Goal: Task Accomplishment & Management: Complete application form

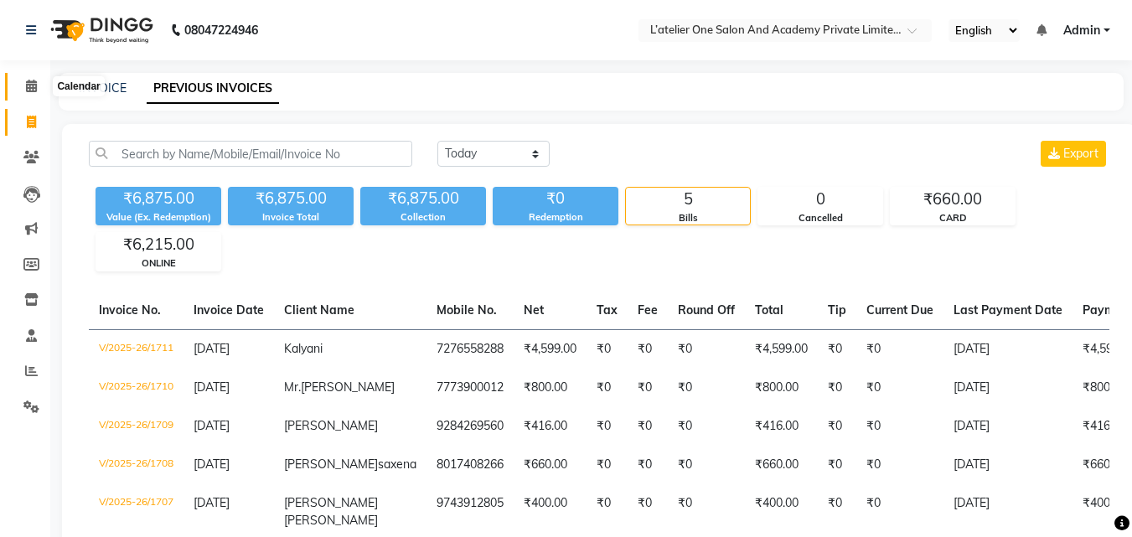
click at [39, 79] on span at bounding box center [31, 86] width 29 height 19
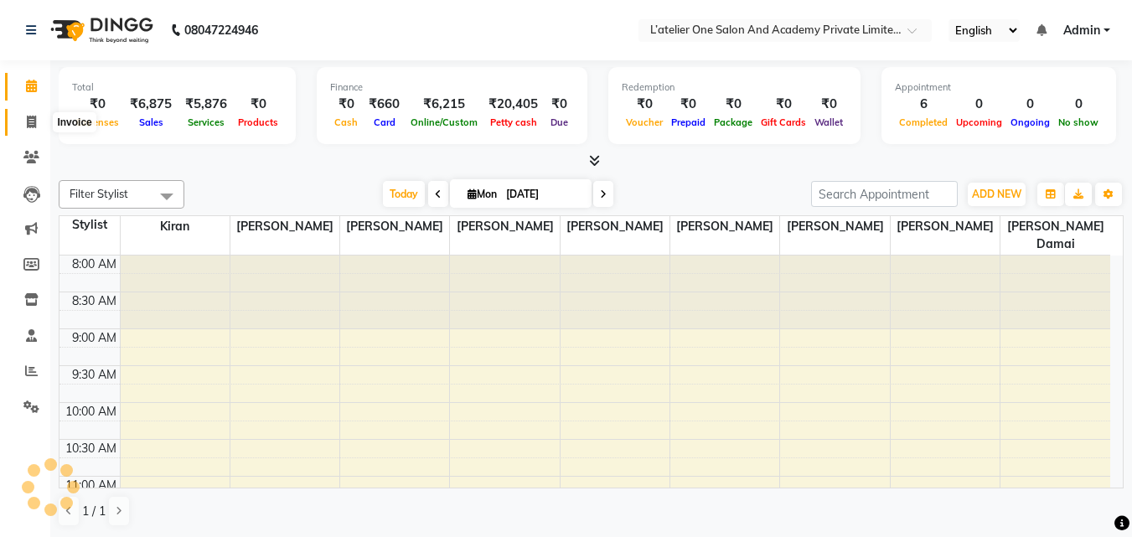
click at [29, 125] on icon at bounding box center [31, 122] width 9 height 13
select select "service"
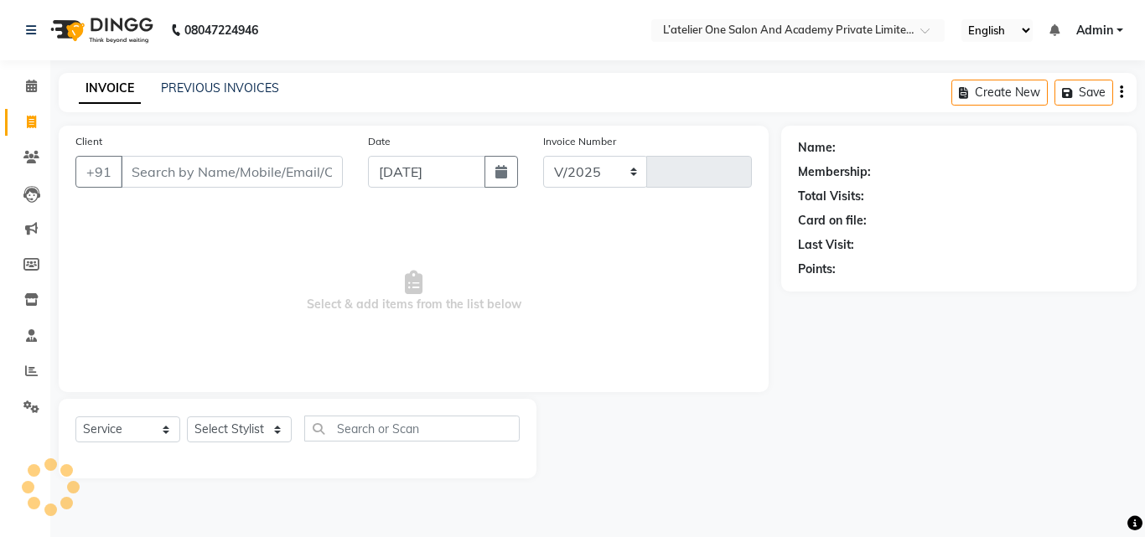
select select "6939"
type input "1712"
click at [191, 175] on input "Client" at bounding box center [232, 172] width 222 height 32
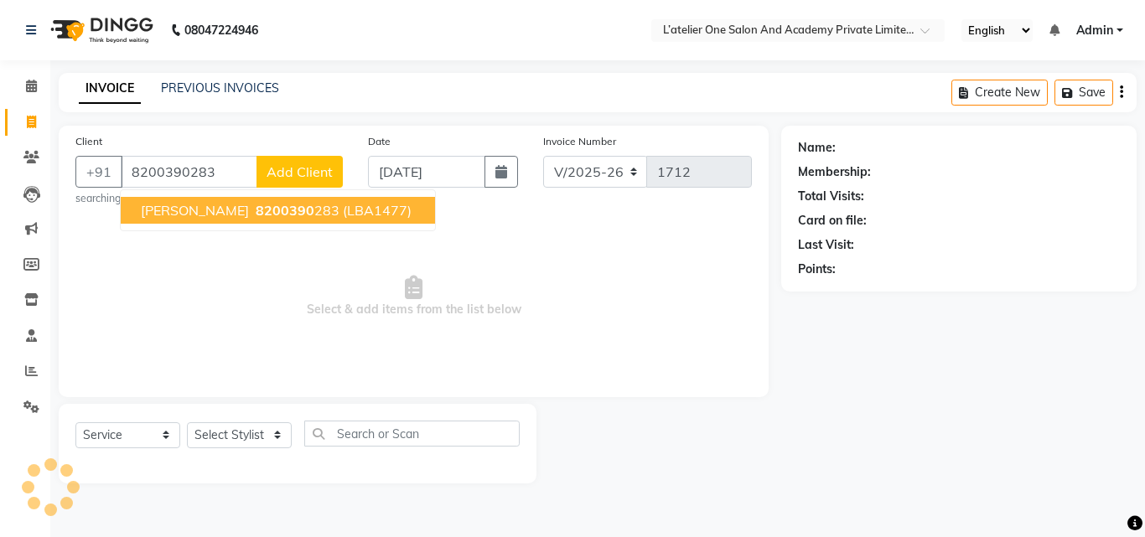
type input "8200390283"
select select "2: Object"
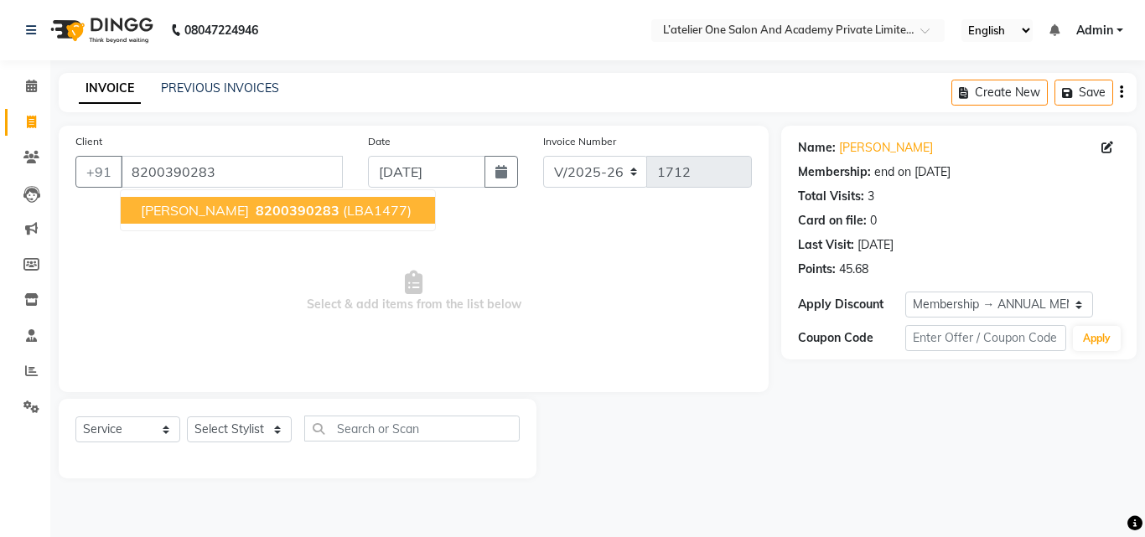
click at [256, 216] on span "8200390283" at bounding box center [298, 210] width 84 height 17
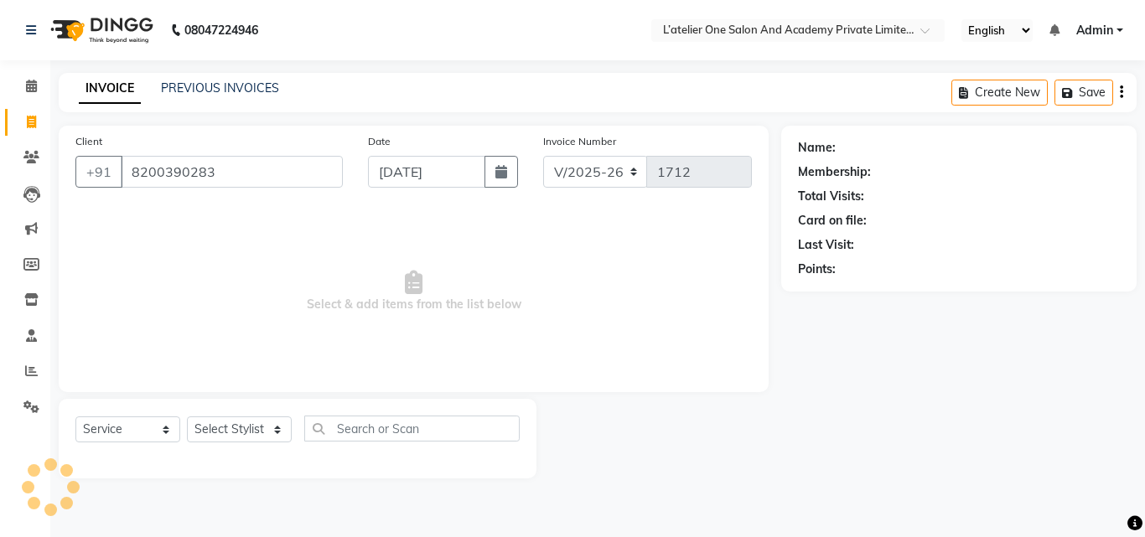
select select "2: Object"
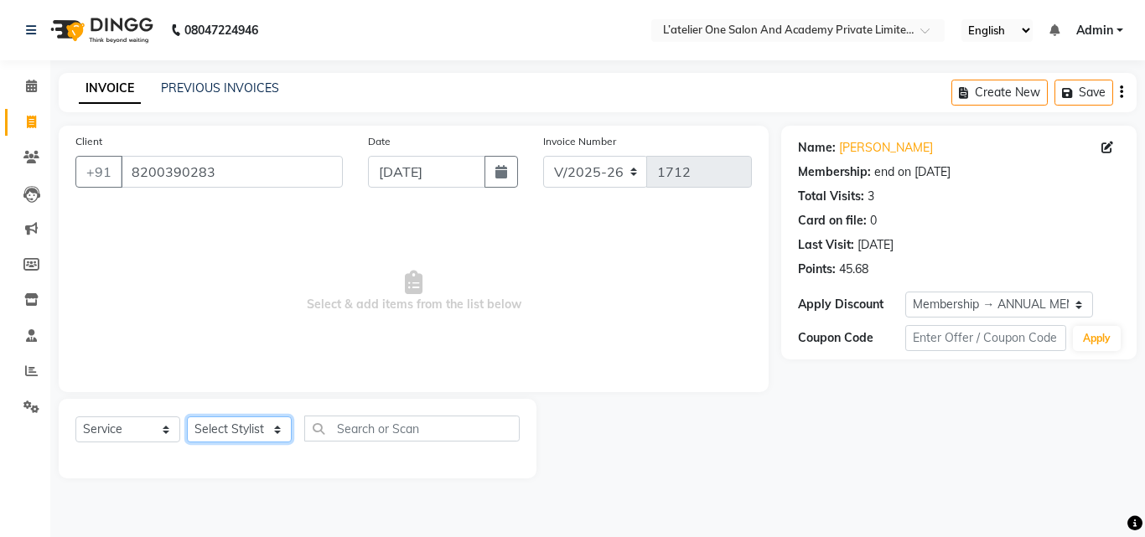
click at [277, 432] on select "Select Stylist [PERSON_NAME] [PERSON_NAME] [PERSON_NAME] [PERSON_NAME] [PERSON_…" at bounding box center [239, 429] width 105 height 26
select select "61341"
click at [187, 416] on select "Select Stylist [PERSON_NAME] [PERSON_NAME] [PERSON_NAME] [PERSON_NAME] [PERSON_…" at bounding box center [239, 429] width 105 height 26
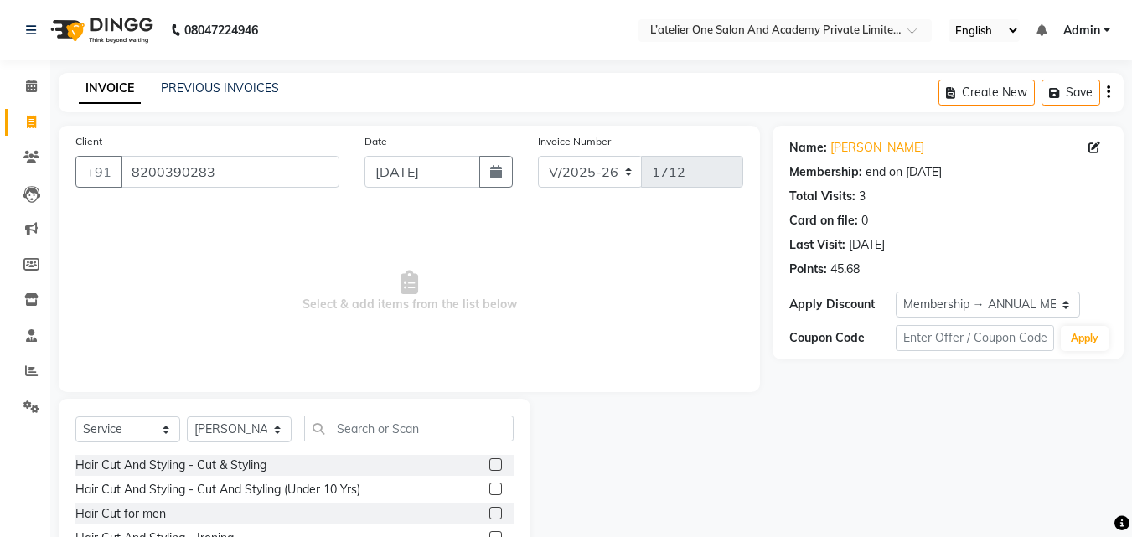
click at [489, 463] on label at bounding box center [495, 464] width 13 height 13
click at [489, 463] on input "checkbox" at bounding box center [494, 465] width 11 height 11
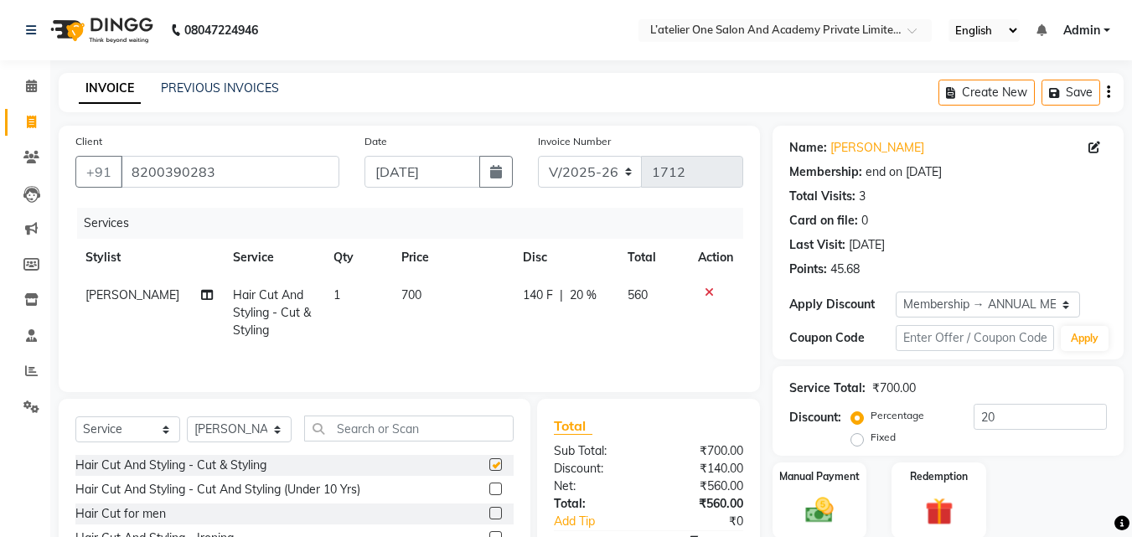
checkbox input "false"
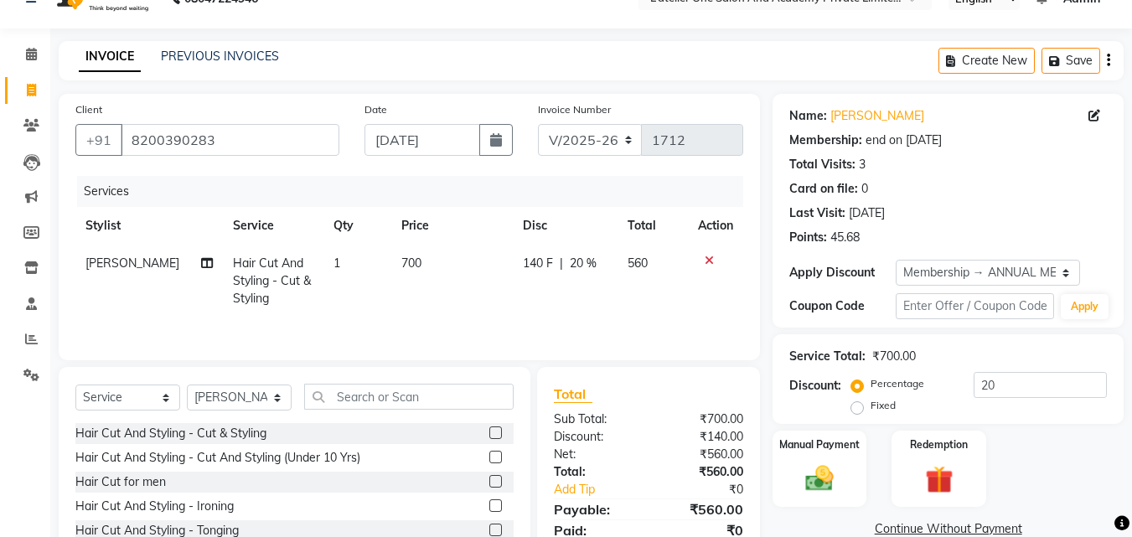
scroll to position [65, 0]
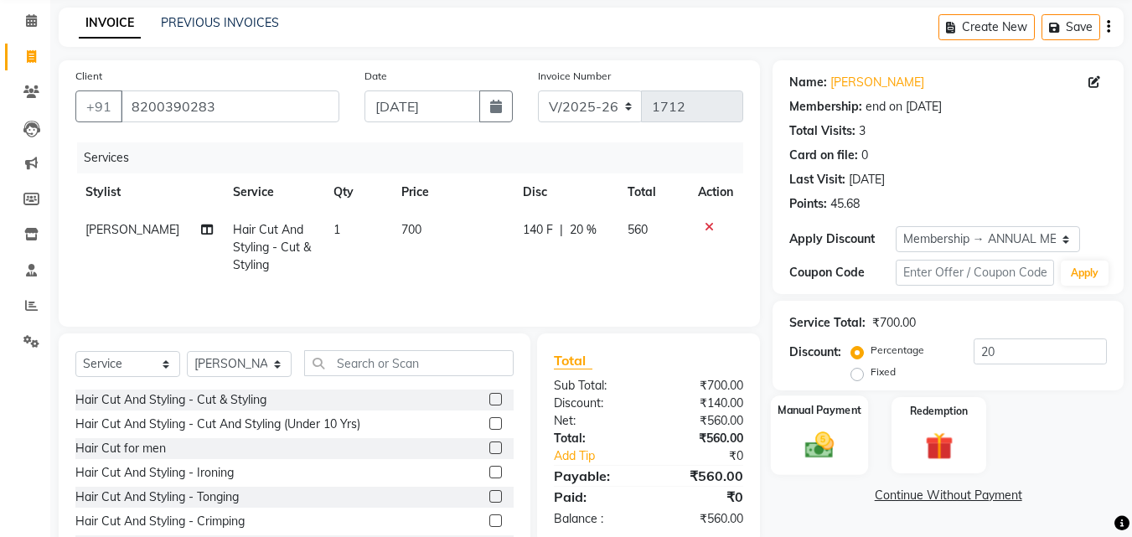
click at [836, 437] on img at bounding box center [819, 445] width 47 height 34
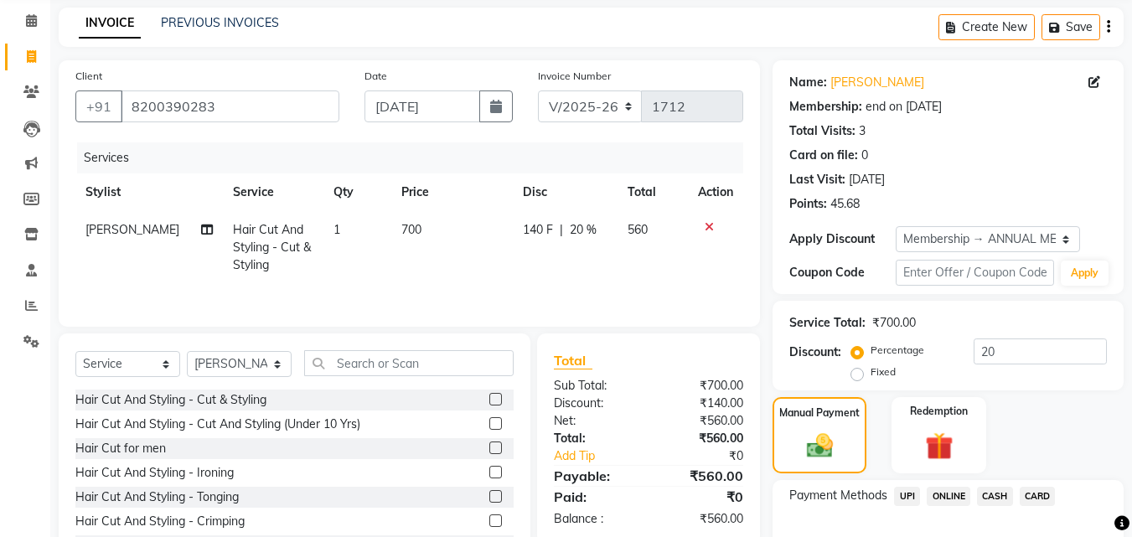
click at [938, 498] on span "ONLINE" at bounding box center [949, 496] width 44 height 19
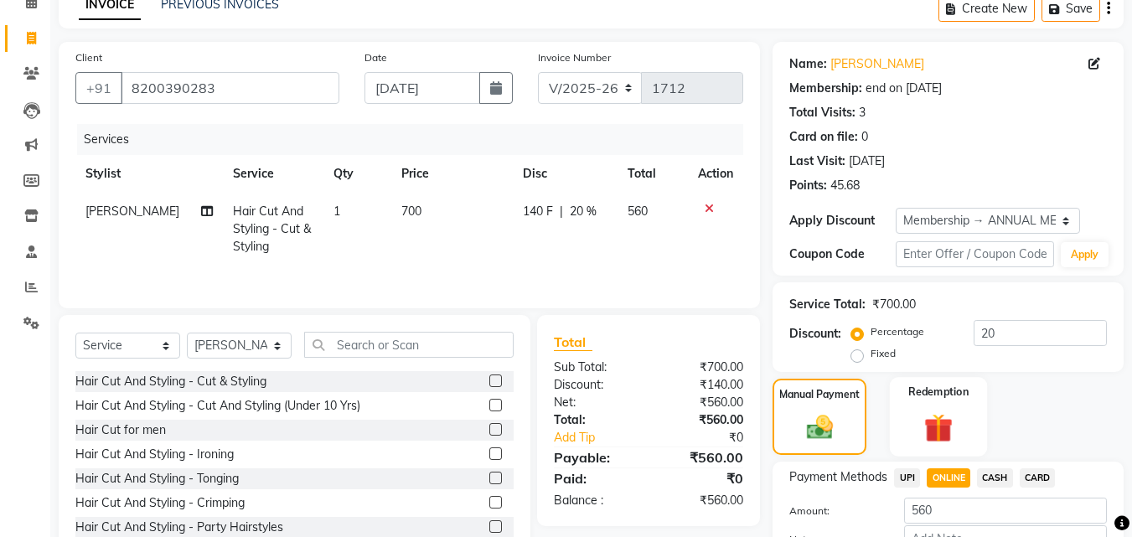
scroll to position [193, 0]
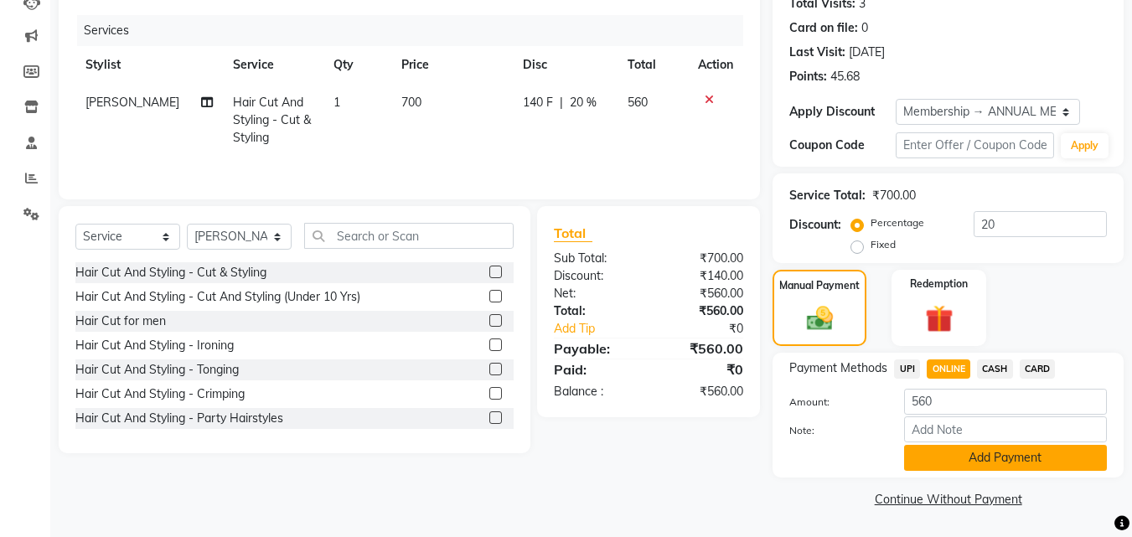
click at [1045, 469] on button "Add Payment" at bounding box center [1005, 458] width 203 height 26
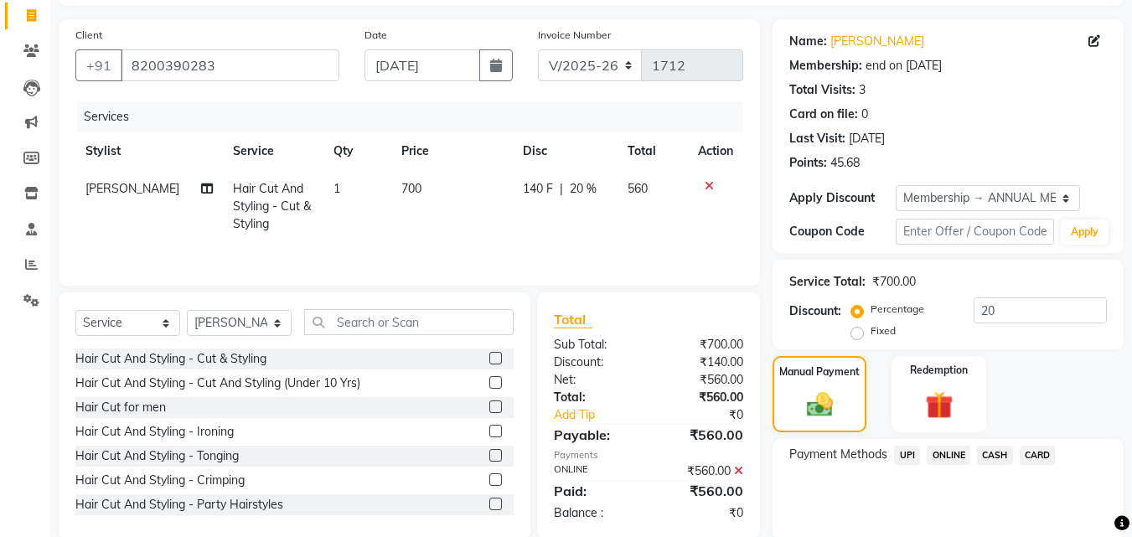
scroll to position [263, 0]
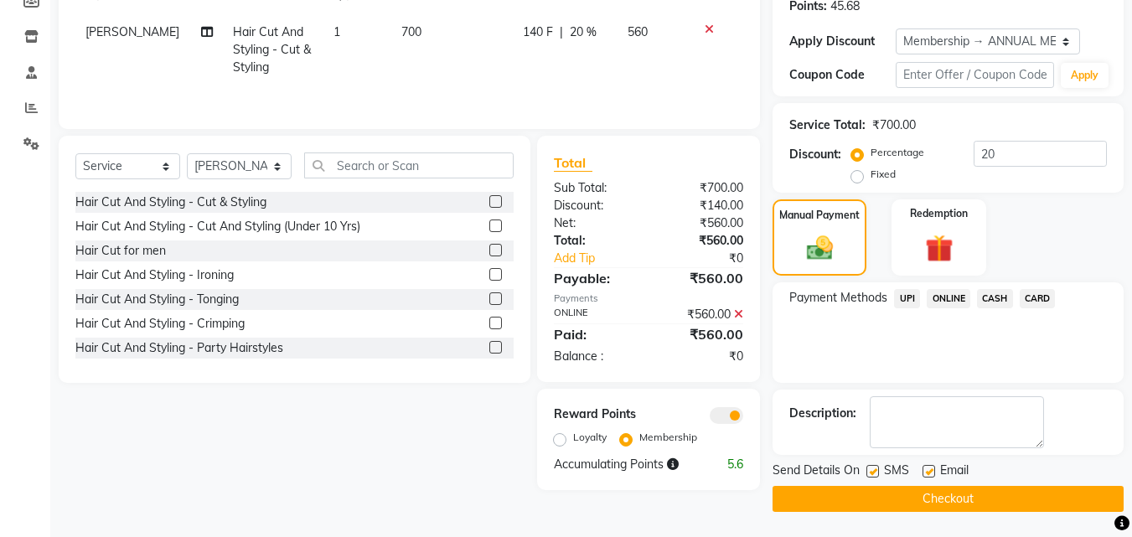
click at [1023, 499] on button "Checkout" at bounding box center [948, 499] width 351 height 26
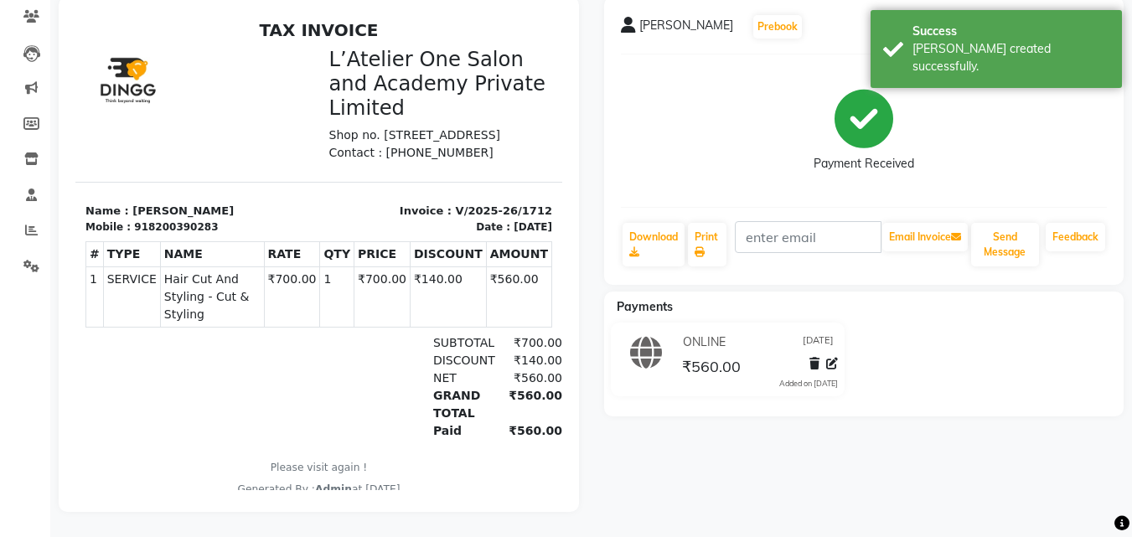
scroll to position [64, 0]
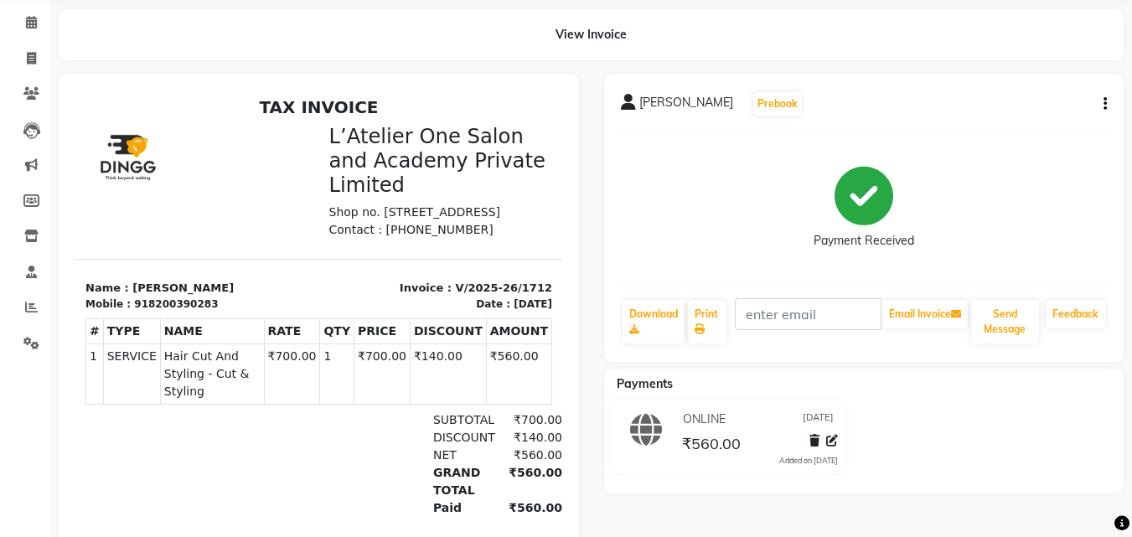
click at [535, 214] on div "L’Atelier One Salon and Academy Private Limited Shop no. [STREET_ADDRESS] Conta…" at bounding box center [441, 181] width 244 height 115
click at [535, 213] on div "L’Atelier One Salon and Academy Private Limited Shop no. [STREET_ADDRESS] Conta…" at bounding box center [441, 181] width 244 height 115
click at [26, 305] on icon at bounding box center [31, 307] width 13 height 13
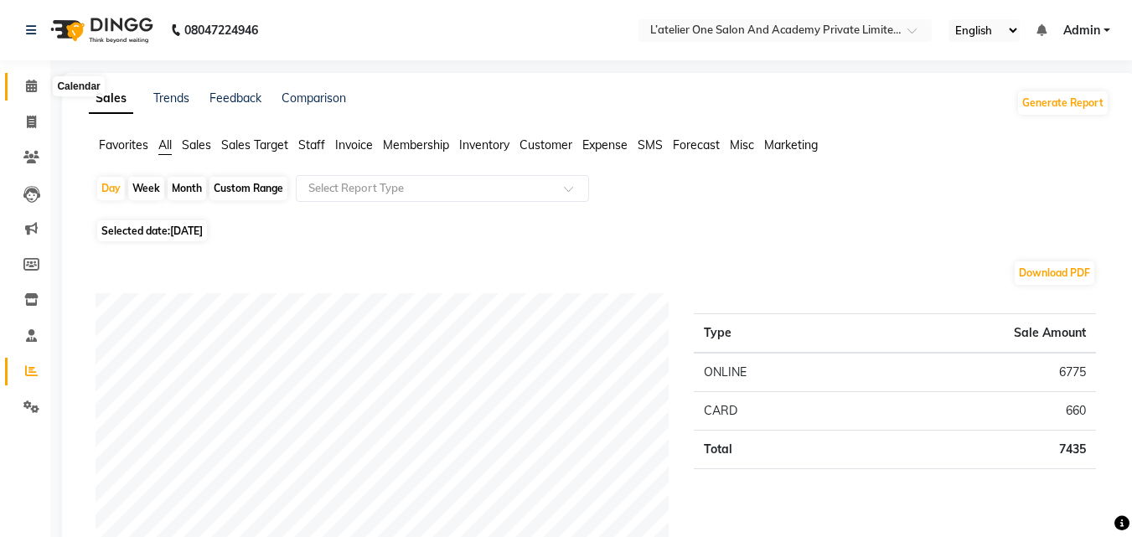
click at [31, 83] on icon at bounding box center [31, 86] width 11 height 13
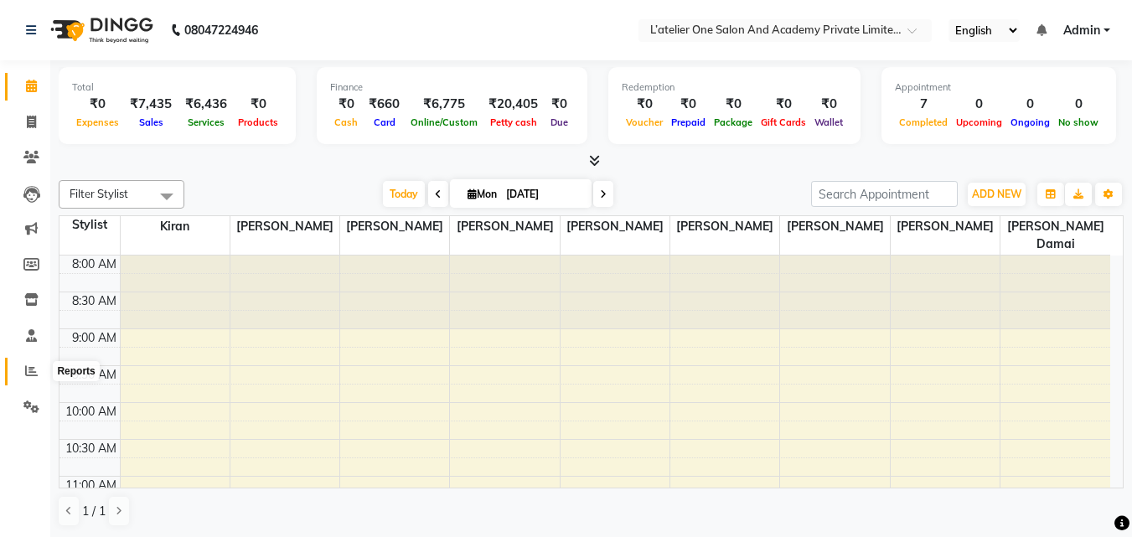
click at [32, 369] on icon at bounding box center [31, 370] width 13 height 13
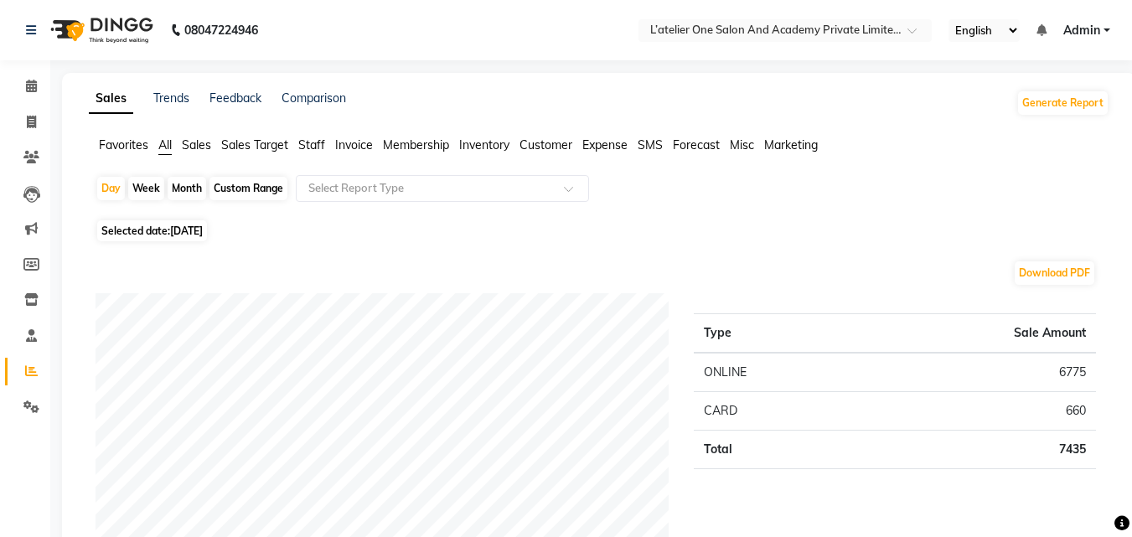
click at [192, 186] on div "Month" at bounding box center [187, 188] width 39 height 23
select select "9"
select select "2025"
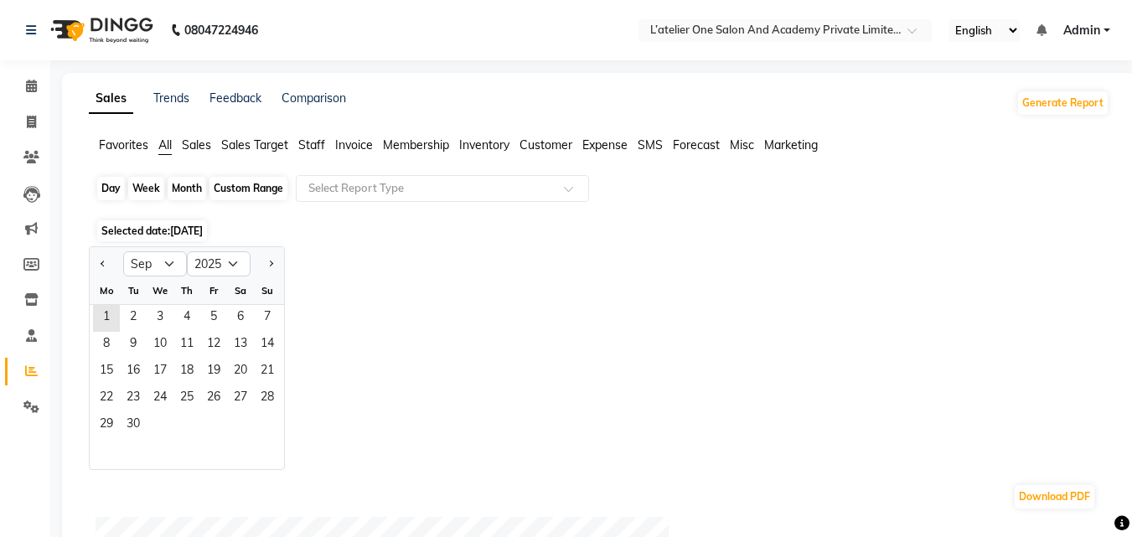
click at [194, 188] on div "Month" at bounding box center [187, 188] width 39 height 23
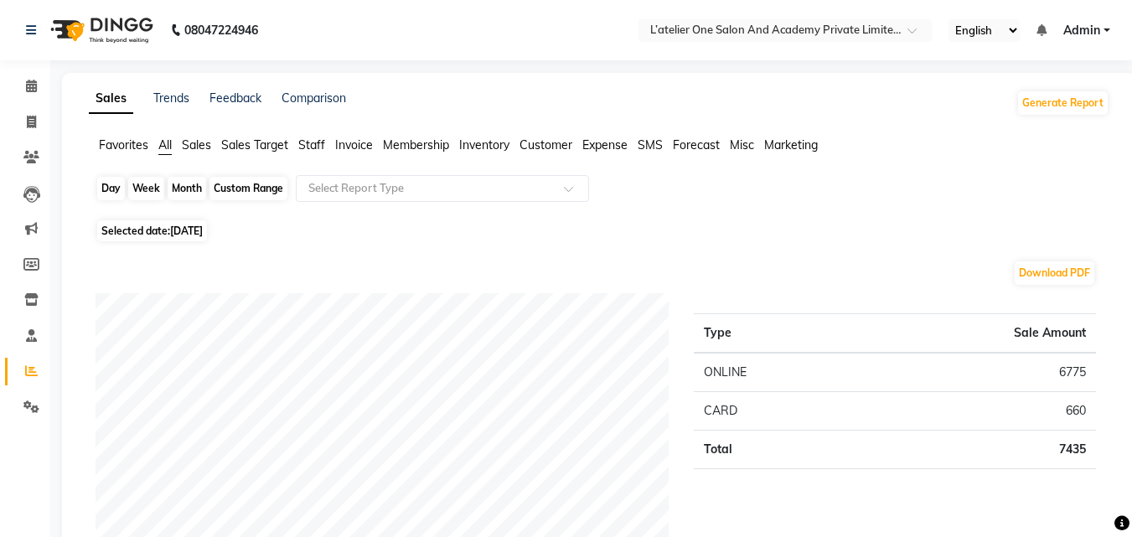
click at [179, 187] on div "Month" at bounding box center [187, 188] width 39 height 23
select select "9"
select select "2025"
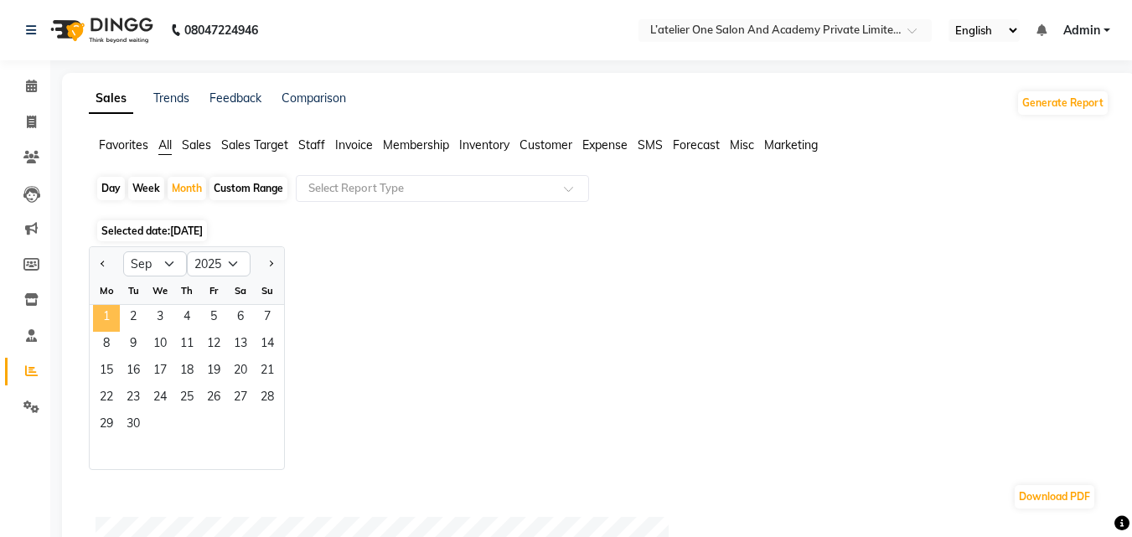
click at [101, 313] on span "1" at bounding box center [106, 318] width 27 height 27
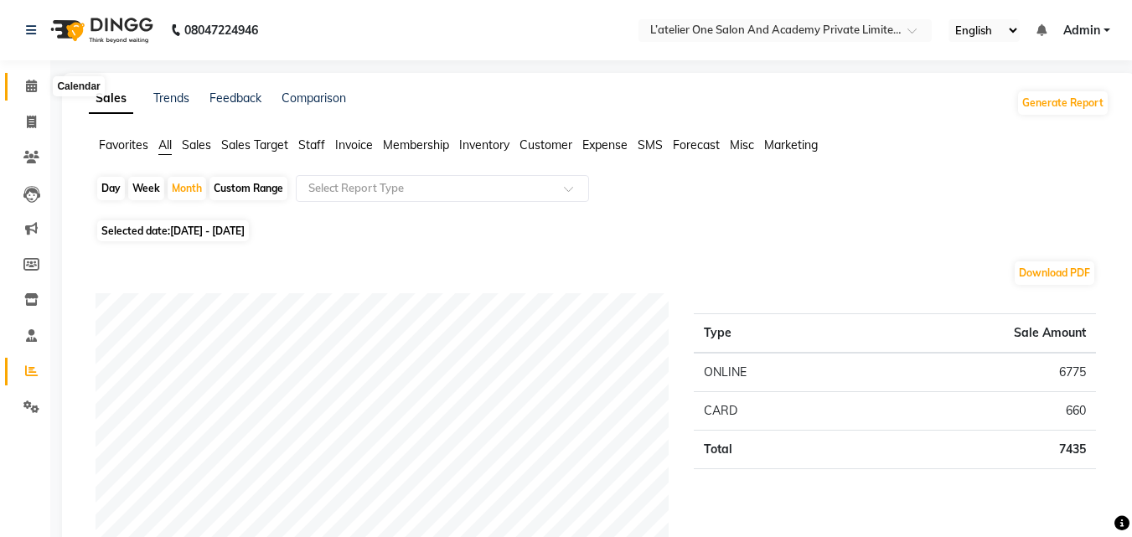
click at [32, 86] on icon at bounding box center [31, 86] width 11 height 13
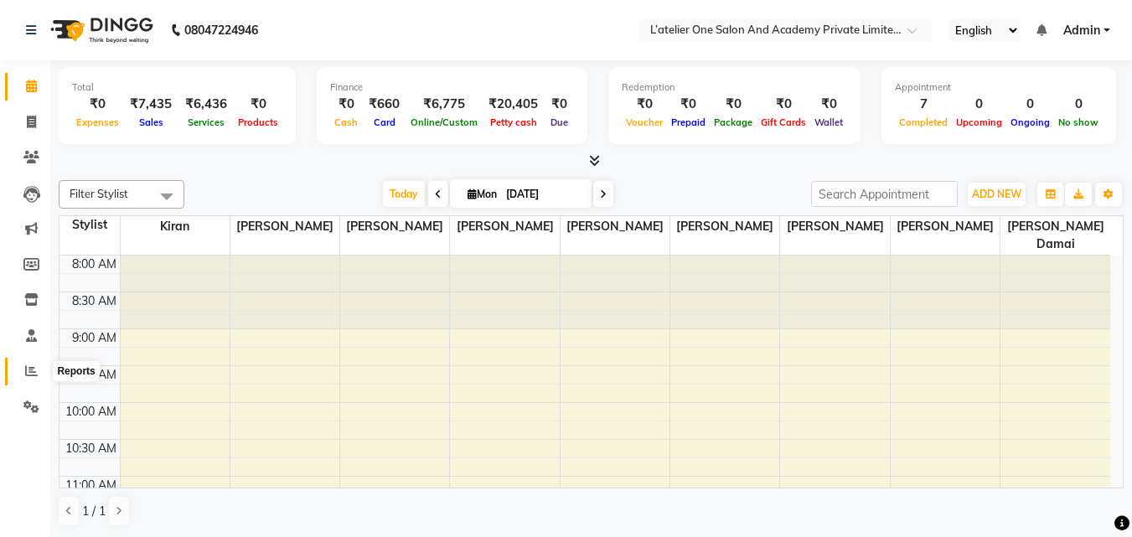
click at [31, 368] on icon at bounding box center [31, 370] width 13 height 13
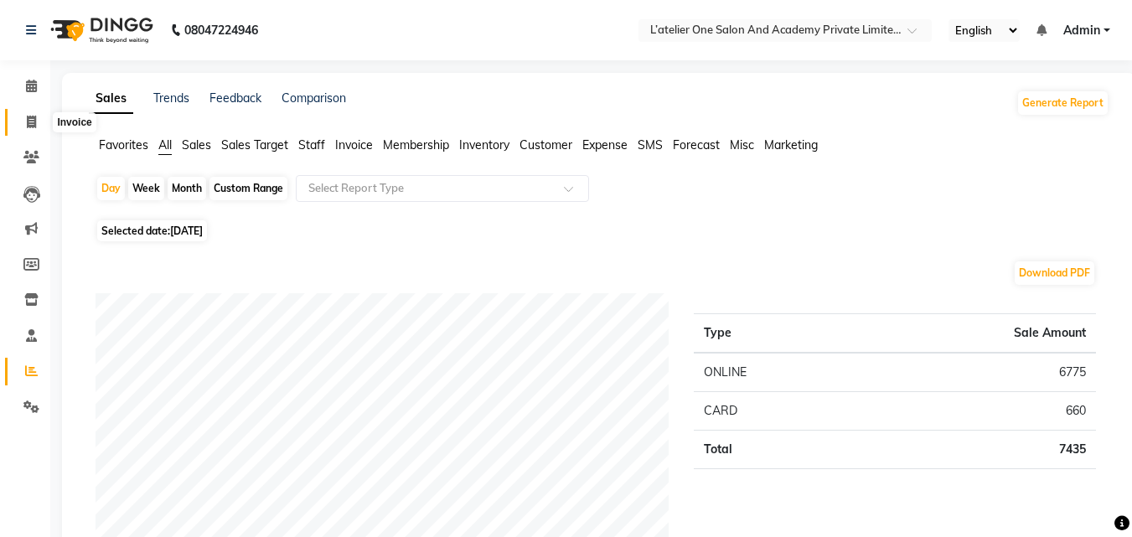
click at [30, 121] on icon at bounding box center [31, 122] width 9 height 13
select select "service"
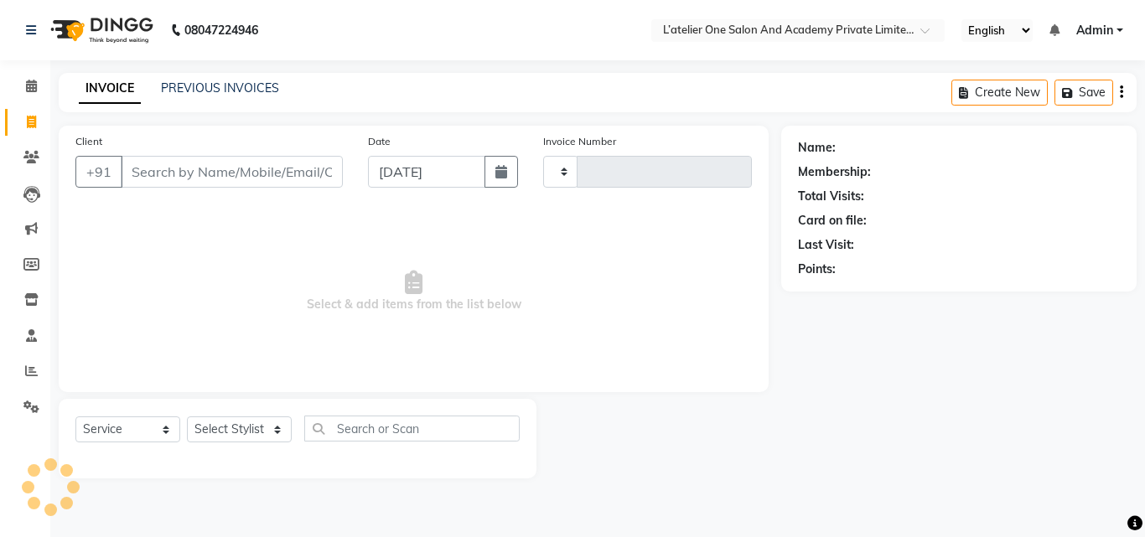
type input "1713"
select select "6939"
click at [31, 155] on icon at bounding box center [31, 157] width 16 height 13
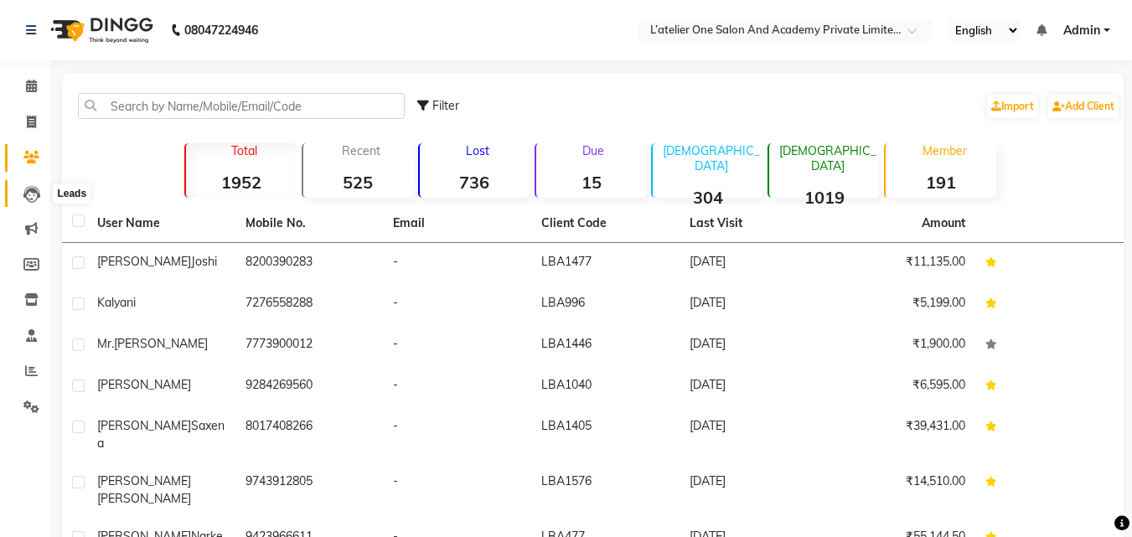
click at [31, 192] on icon at bounding box center [31, 194] width 17 height 17
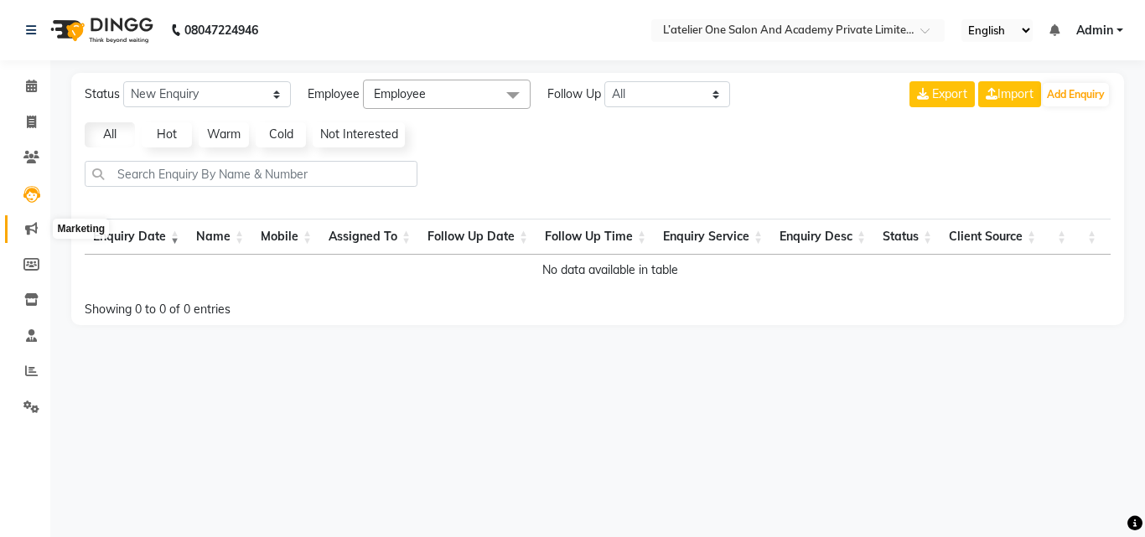
click at [27, 226] on icon at bounding box center [31, 228] width 13 height 13
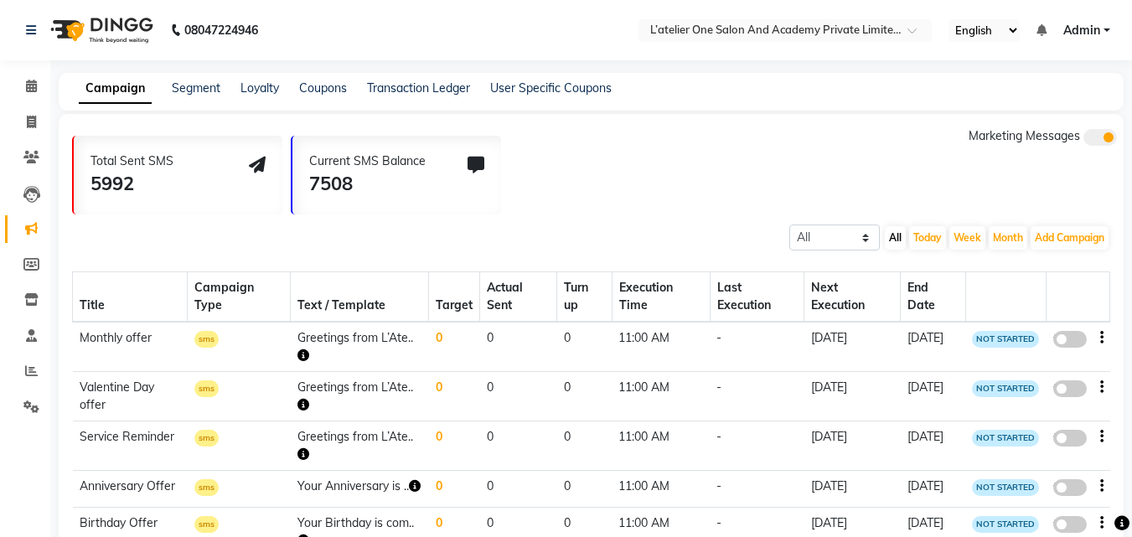
click at [35, 223] on icon at bounding box center [31, 228] width 13 height 13
click at [31, 330] on icon at bounding box center [31, 335] width 11 height 13
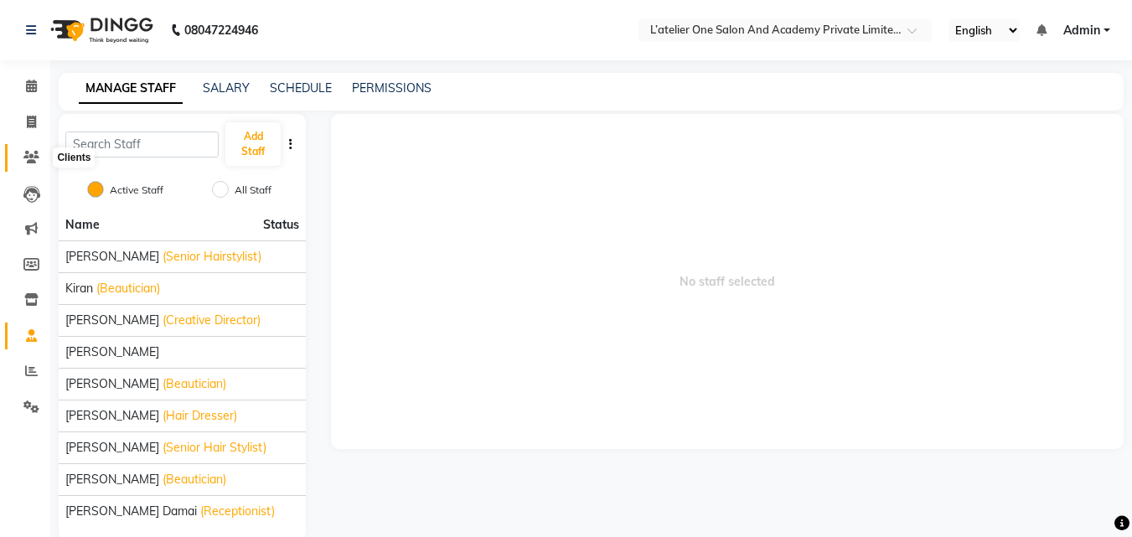
click at [31, 154] on icon at bounding box center [31, 157] width 16 height 13
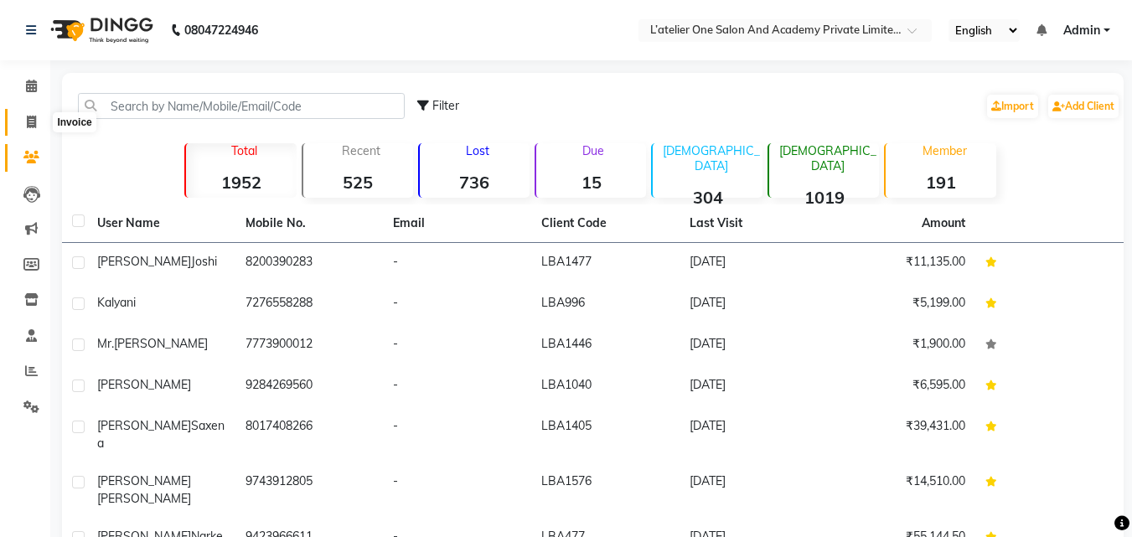
click at [31, 120] on icon at bounding box center [31, 122] width 9 height 13
select select "service"
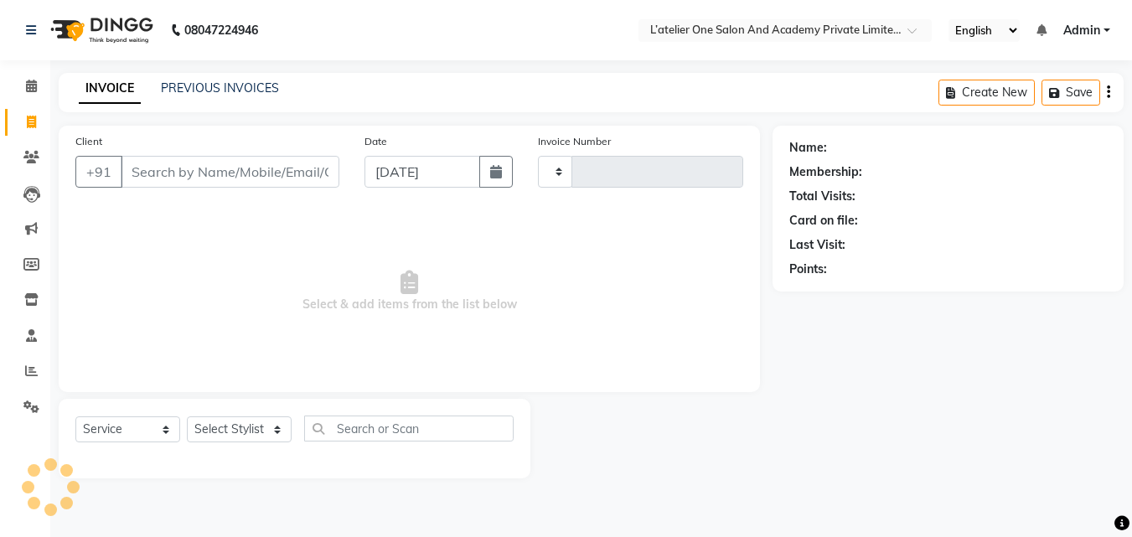
type input "1713"
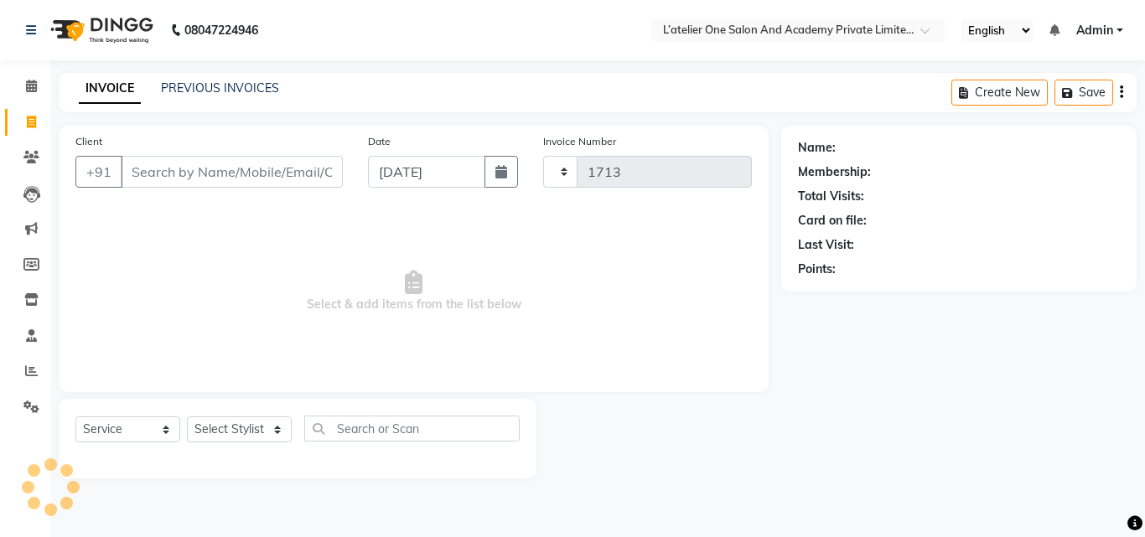
select select "6939"
click at [144, 175] on input "Client" at bounding box center [232, 172] width 222 height 32
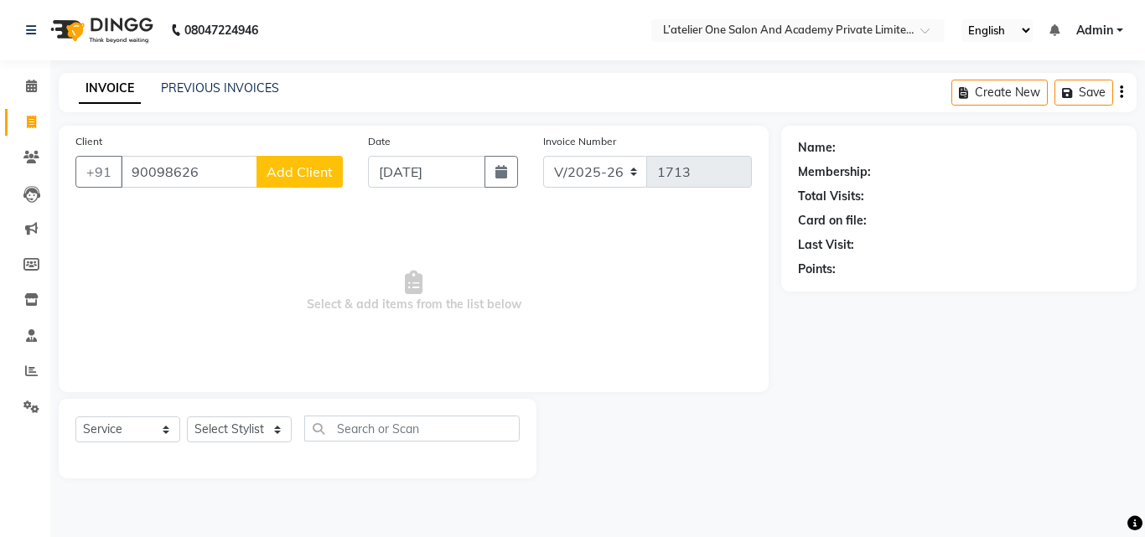
click at [153, 173] on input "90098626" at bounding box center [189, 172] width 137 height 32
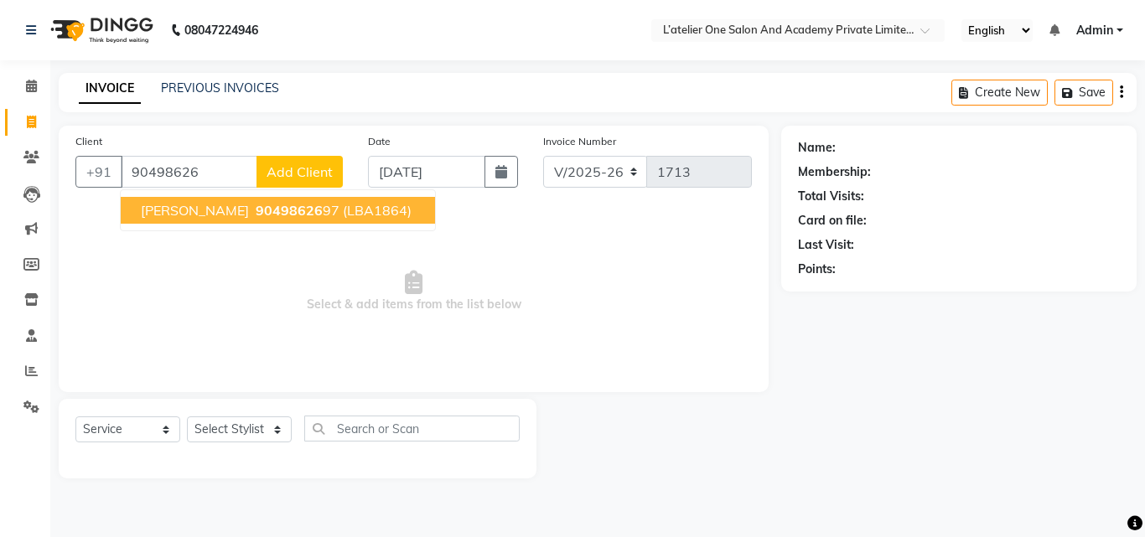
click at [216, 217] on span "[PERSON_NAME]" at bounding box center [195, 210] width 108 height 17
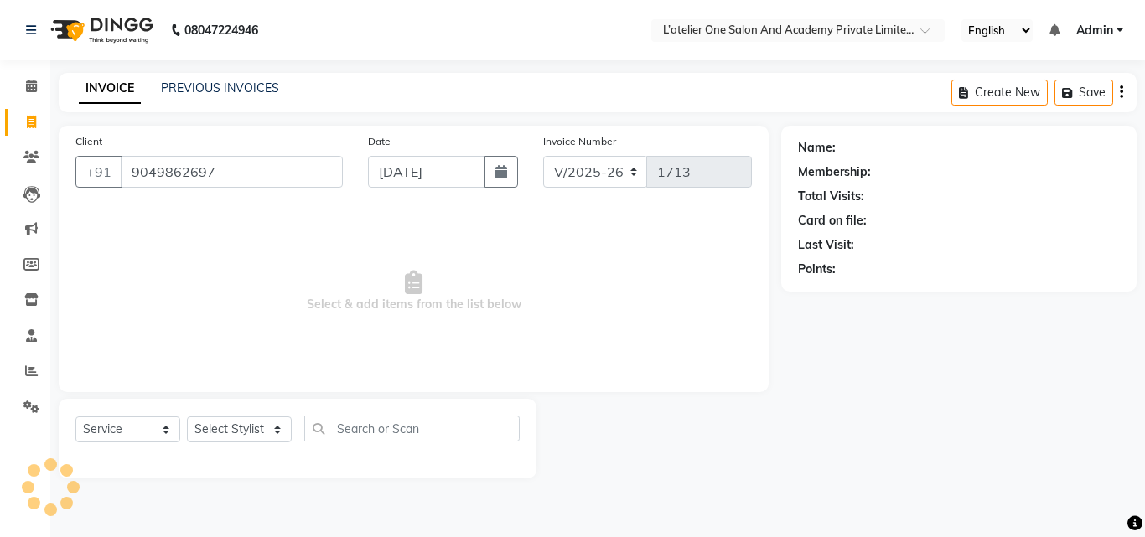
type input "9049862697"
select select "1: Object"
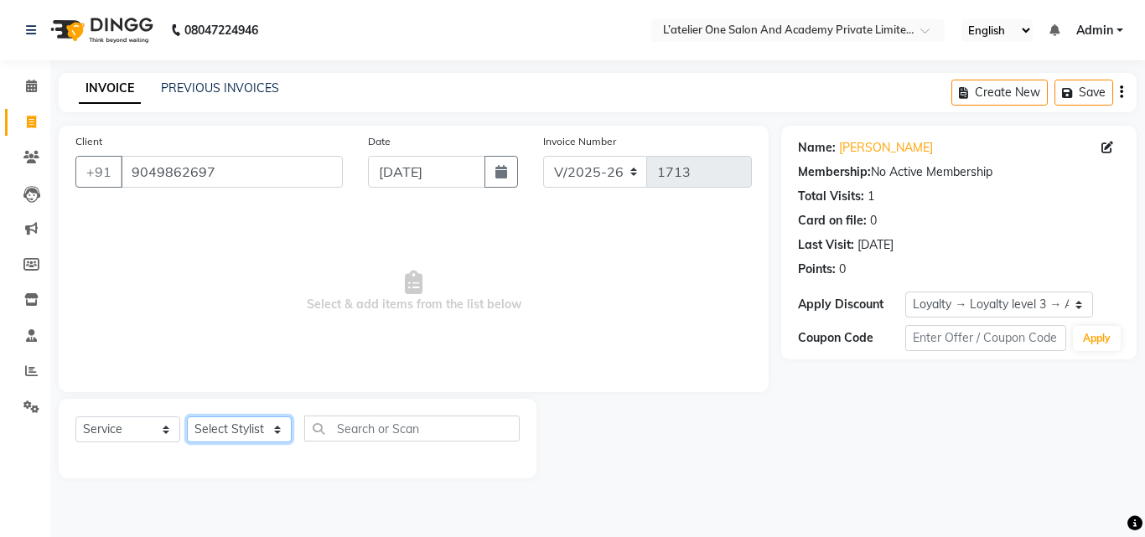
click at [271, 429] on select "Select Stylist [PERSON_NAME] [PERSON_NAME] [PERSON_NAME] [PERSON_NAME] [PERSON_…" at bounding box center [239, 429] width 105 height 26
select select "61341"
click at [187, 416] on select "Select Stylist [PERSON_NAME] [PERSON_NAME] [PERSON_NAME] [PERSON_NAME] [PERSON_…" at bounding box center [239, 429] width 105 height 26
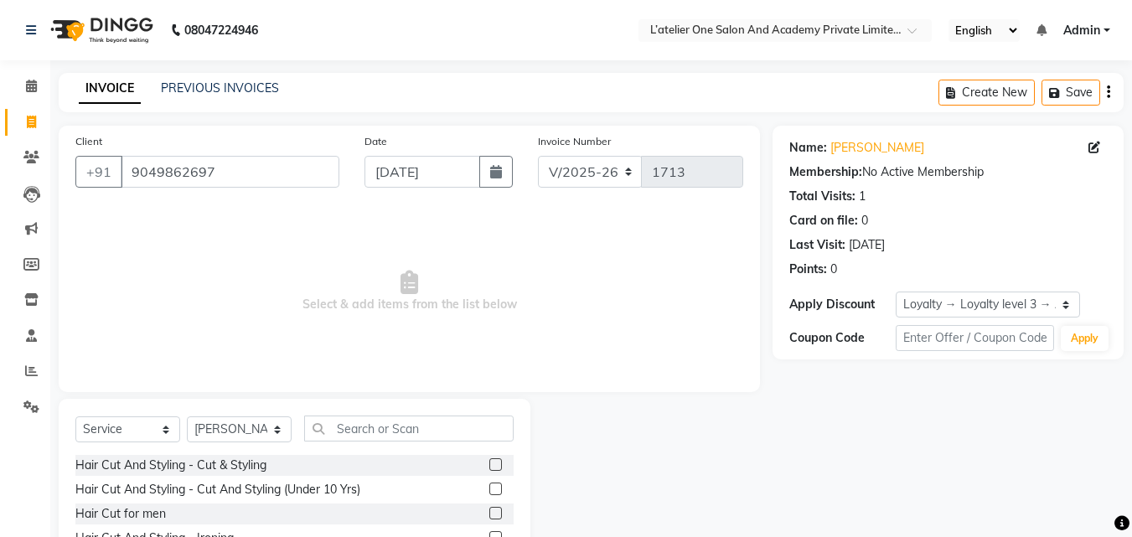
click at [489, 467] on label at bounding box center [495, 464] width 13 height 13
click at [489, 467] on input "checkbox" at bounding box center [494, 465] width 11 height 11
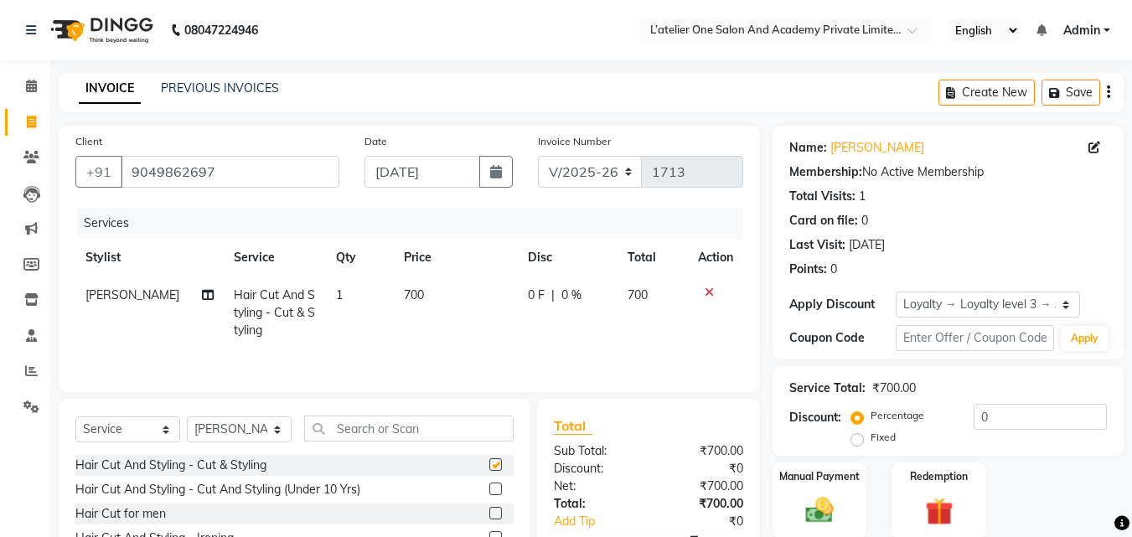
checkbox input "false"
click at [276, 427] on select "Select Stylist [PERSON_NAME] [PERSON_NAME] [PERSON_NAME] [PERSON_NAME] [PERSON_…" at bounding box center [239, 429] width 105 height 26
select select "68174"
click at [187, 416] on select "Select Stylist [PERSON_NAME] [PERSON_NAME] [PERSON_NAME] [PERSON_NAME] [PERSON_…" at bounding box center [239, 429] width 105 height 26
click at [489, 463] on label at bounding box center [495, 464] width 13 height 13
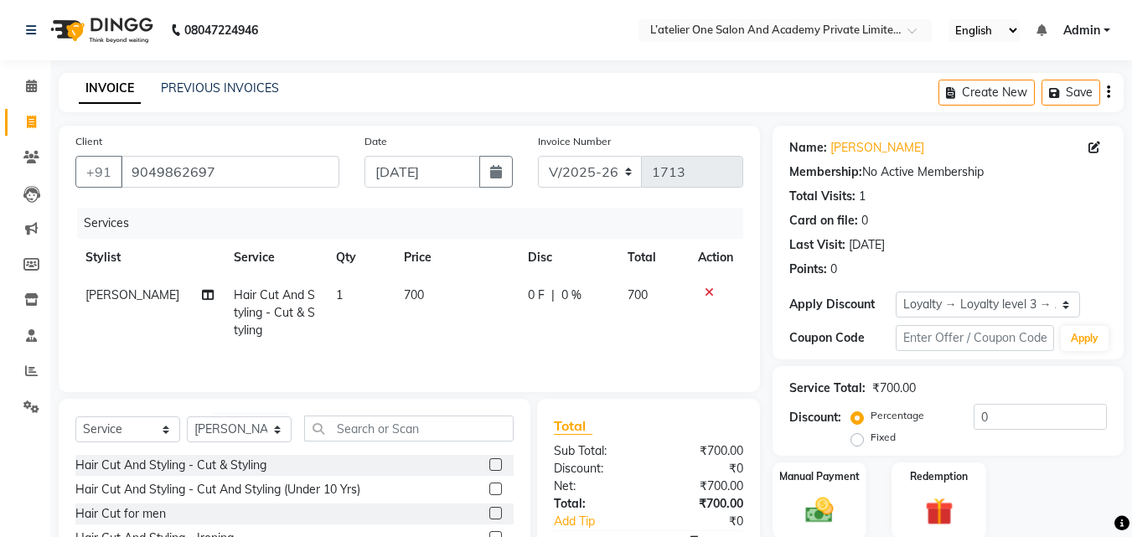
click at [489, 463] on input "checkbox" at bounding box center [494, 465] width 11 height 11
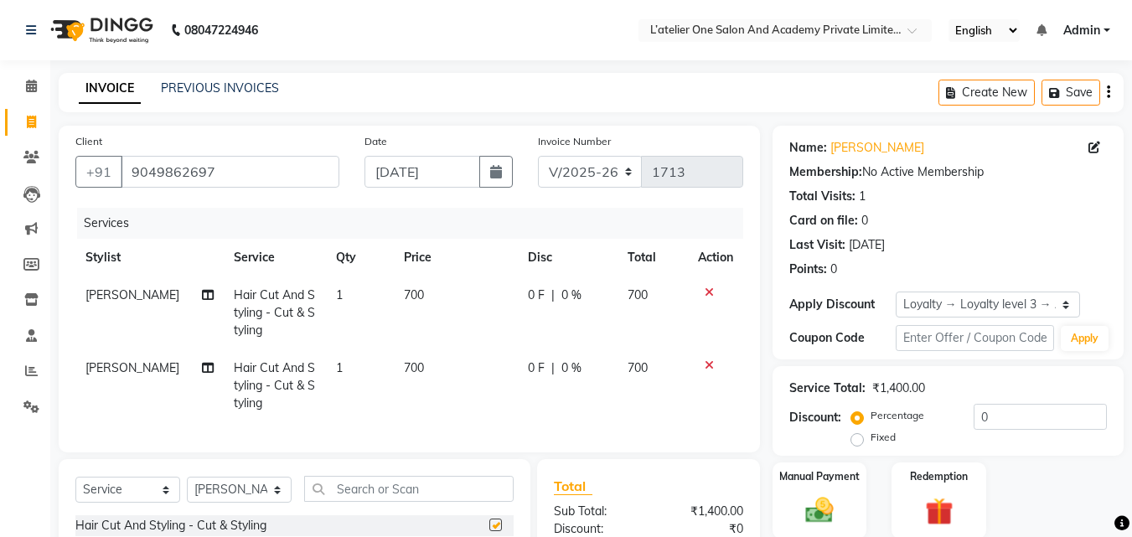
checkbox input "false"
click at [404, 294] on span "700" at bounding box center [414, 294] width 20 height 15
select select "61341"
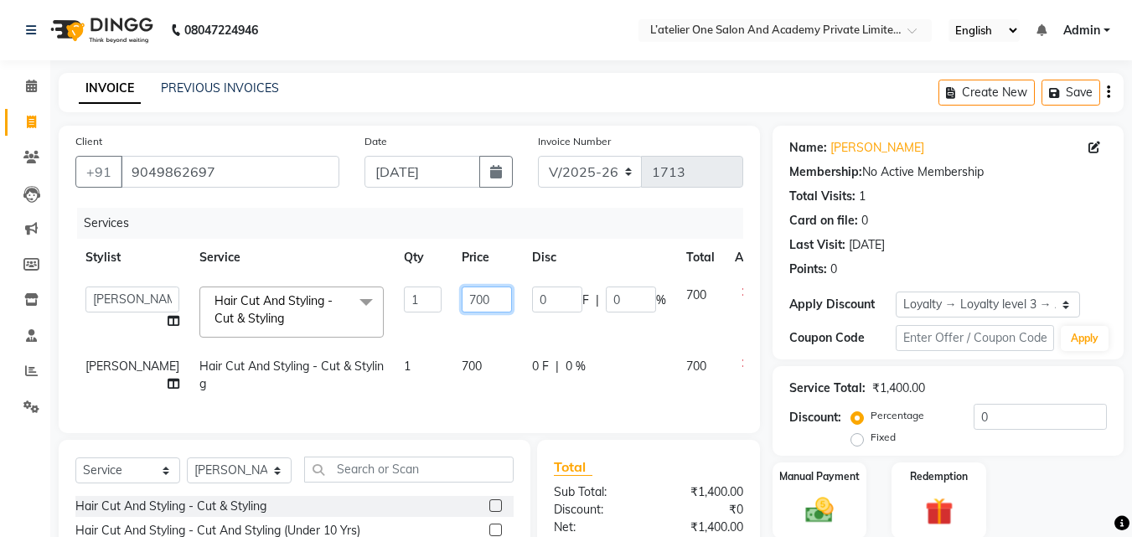
click at [469, 292] on input "700" at bounding box center [487, 300] width 50 height 26
type input "7"
type input "450"
click at [571, 343] on td "0 F | 0 %" at bounding box center [599, 312] width 154 height 71
select select "61341"
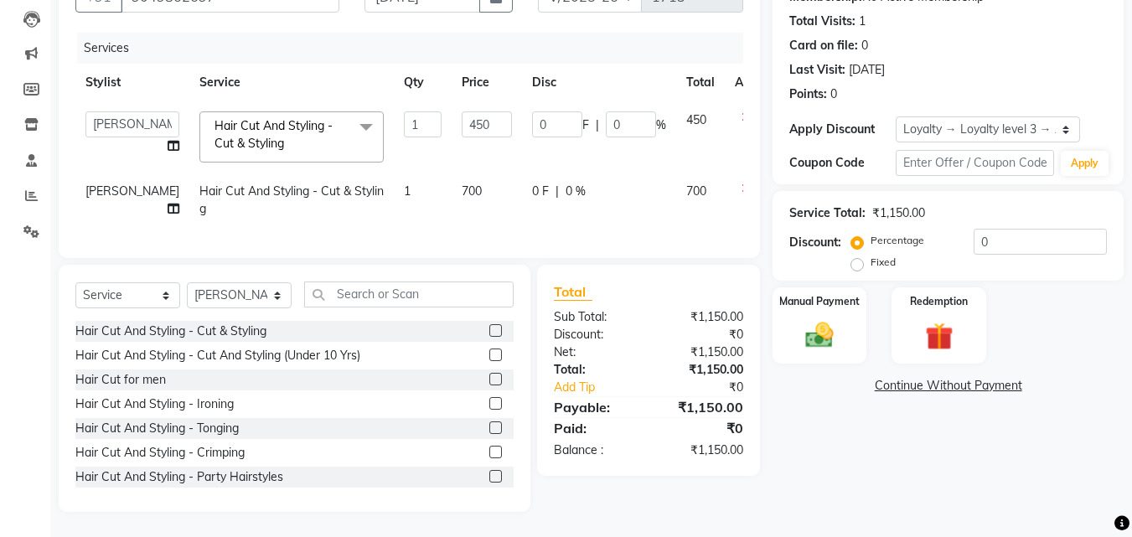
scroll to position [188, 0]
click at [800, 321] on img at bounding box center [819, 335] width 47 height 34
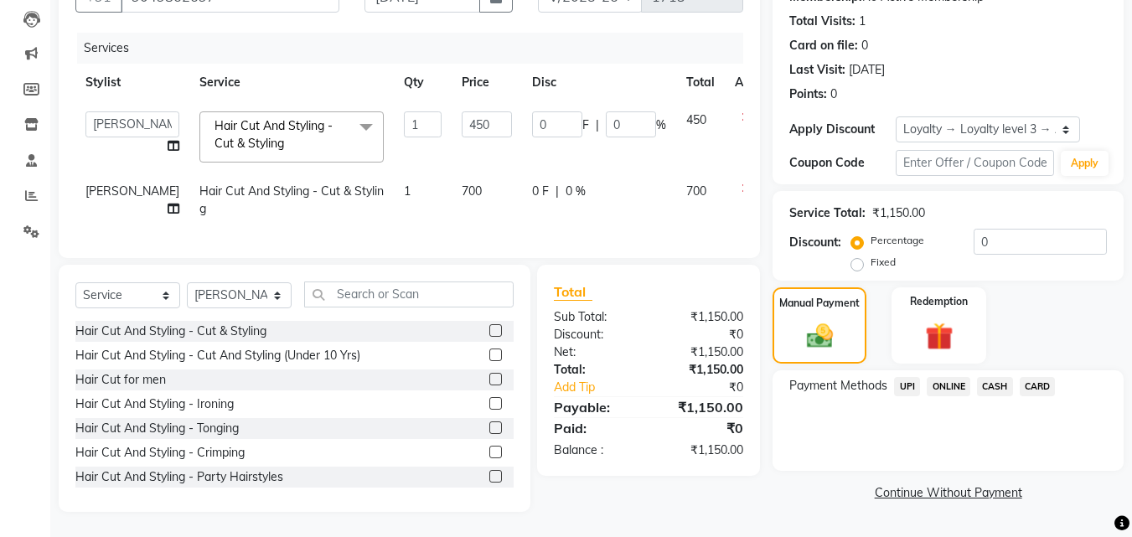
click at [1028, 377] on span "CARD" at bounding box center [1038, 386] width 36 height 19
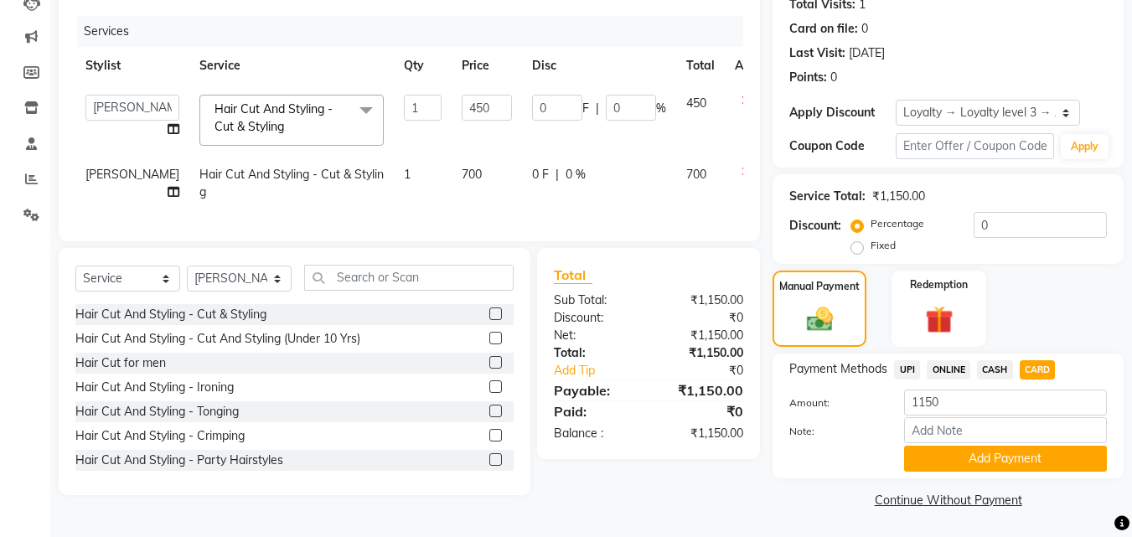
scroll to position [193, 0]
click at [954, 449] on button "Add Payment" at bounding box center [1005, 458] width 203 height 26
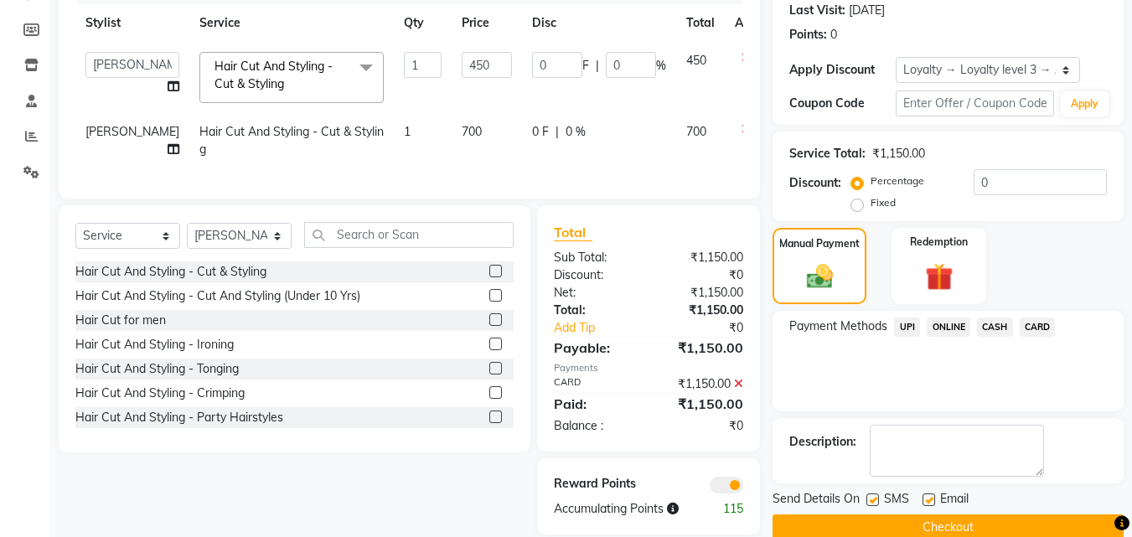
scroll to position [270, 0]
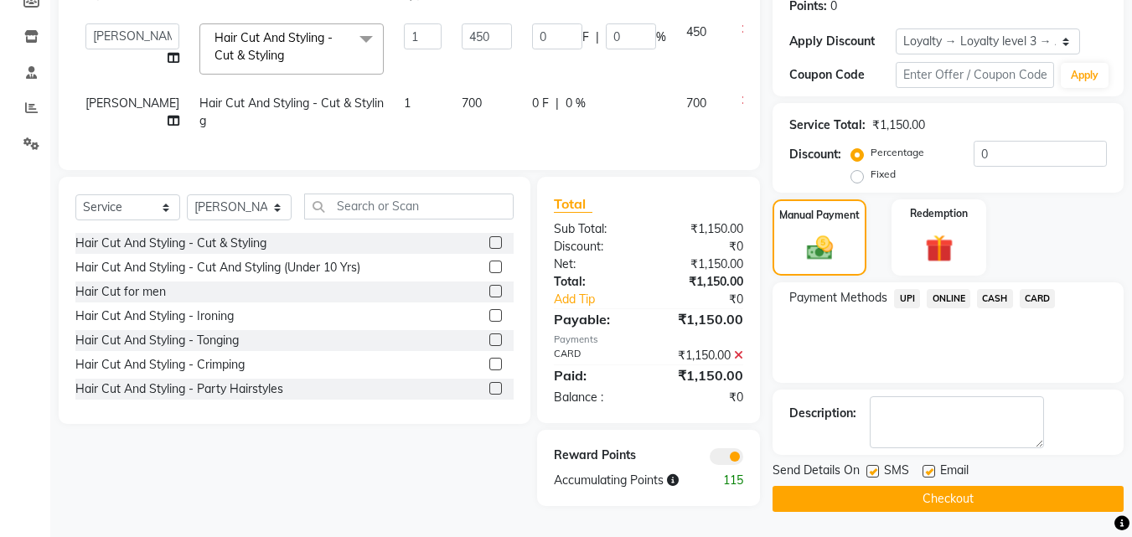
click at [907, 478] on div "Send Details On SMS Email Checkout" at bounding box center [948, 487] width 351 height 50
click at [907, 489] on button "Checkout" at bounding box center [948, 499] width 351 height 26
